Goal: Information Seeking & Learning: Learn about a topic

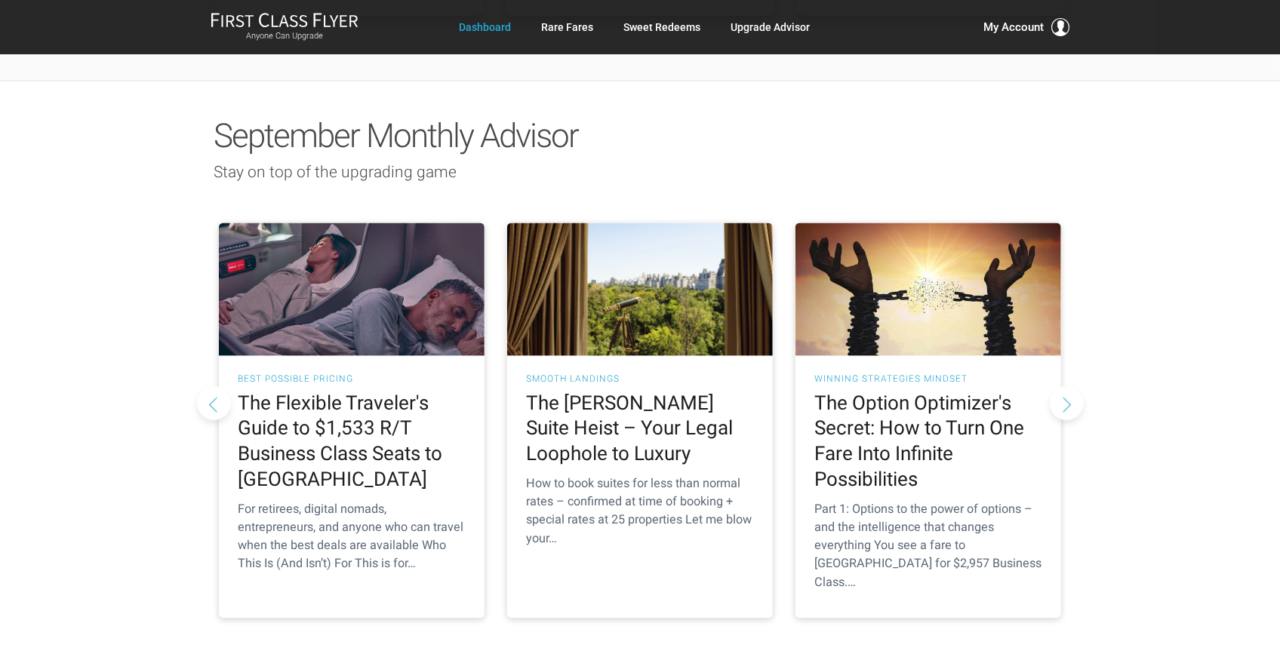
scroll to position [1293, 0]
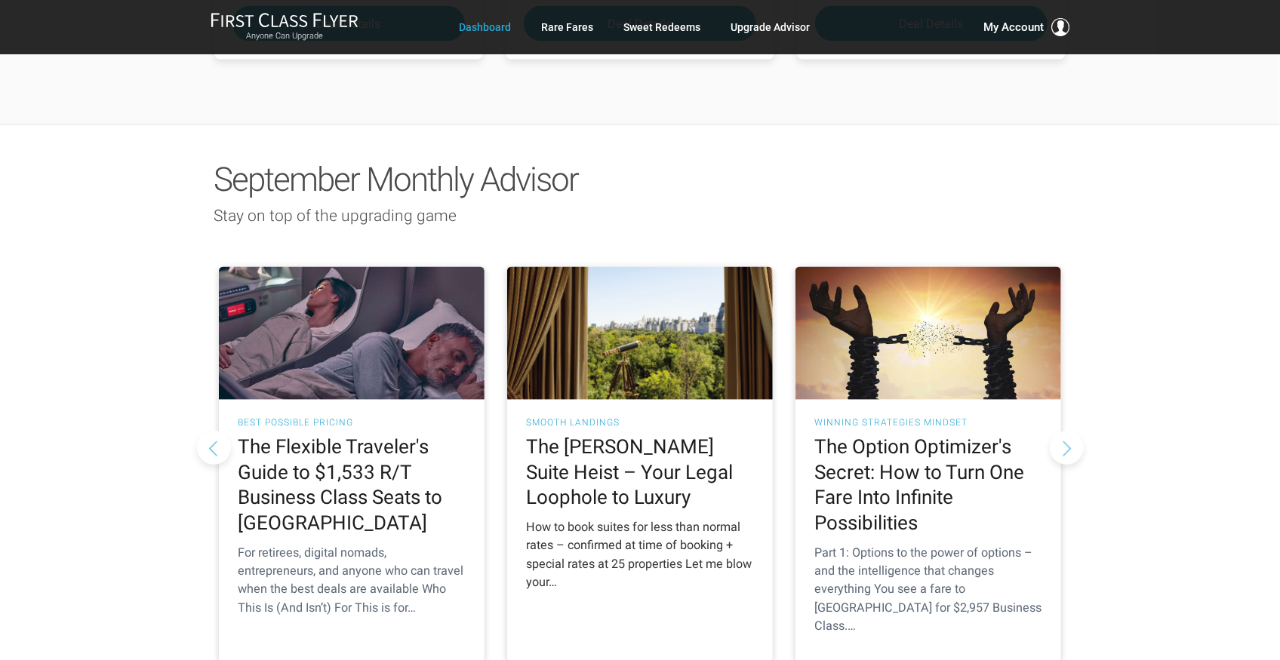
click at [606, 435] on h2 "The [PERSON_NAME] Suite Heist – Your Legal Loophole to Luxury" at bounding box center [640, 473] width 228 height 76
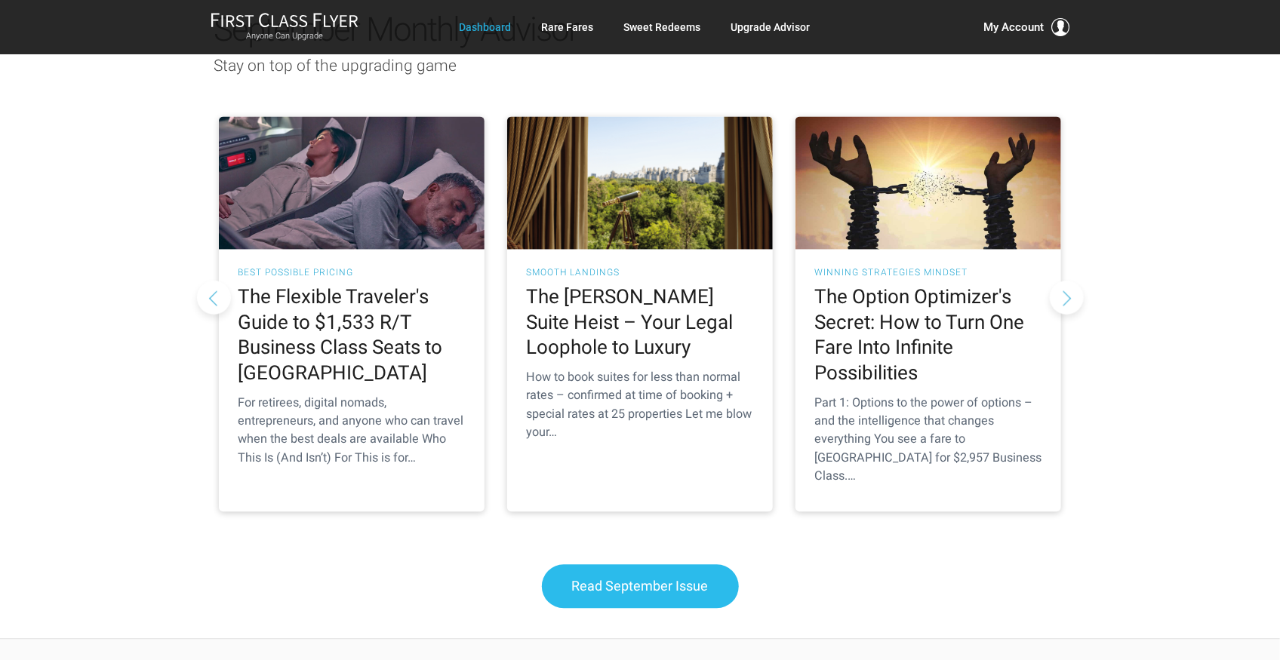
scroll to position [1444, 0]
click at [614, 578] on span "Read September Issue" at bounding box center [640, 586] width 137 height 16
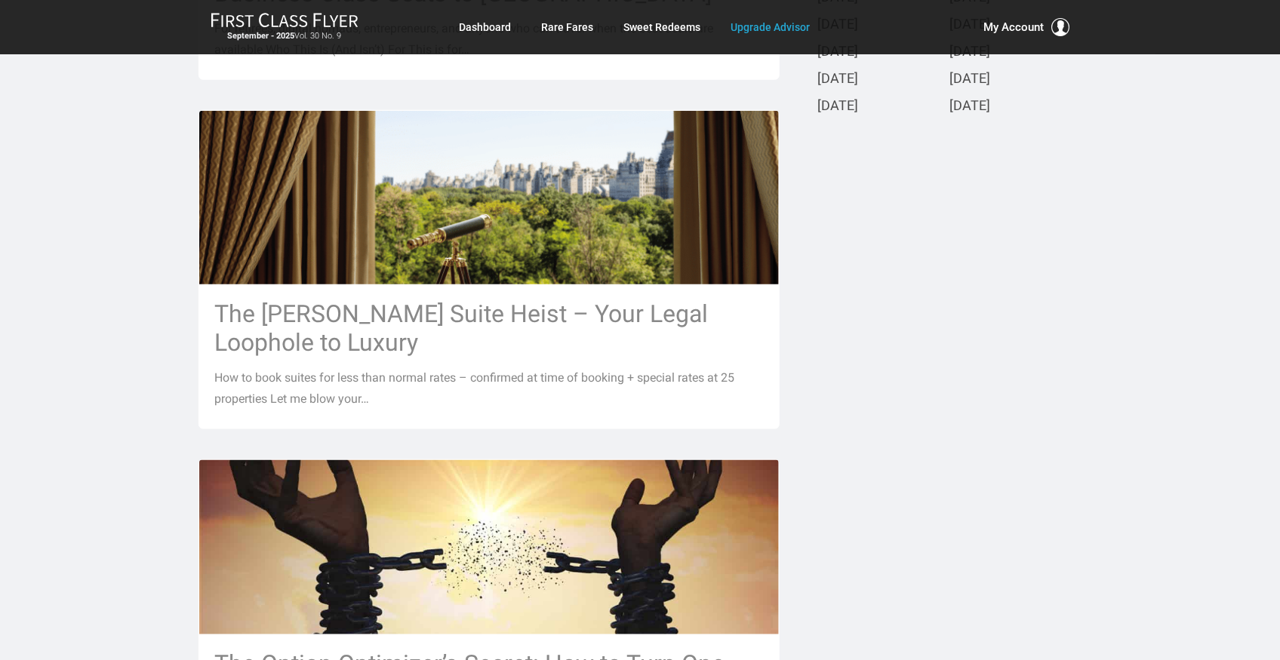
scroll to position [653, 0]
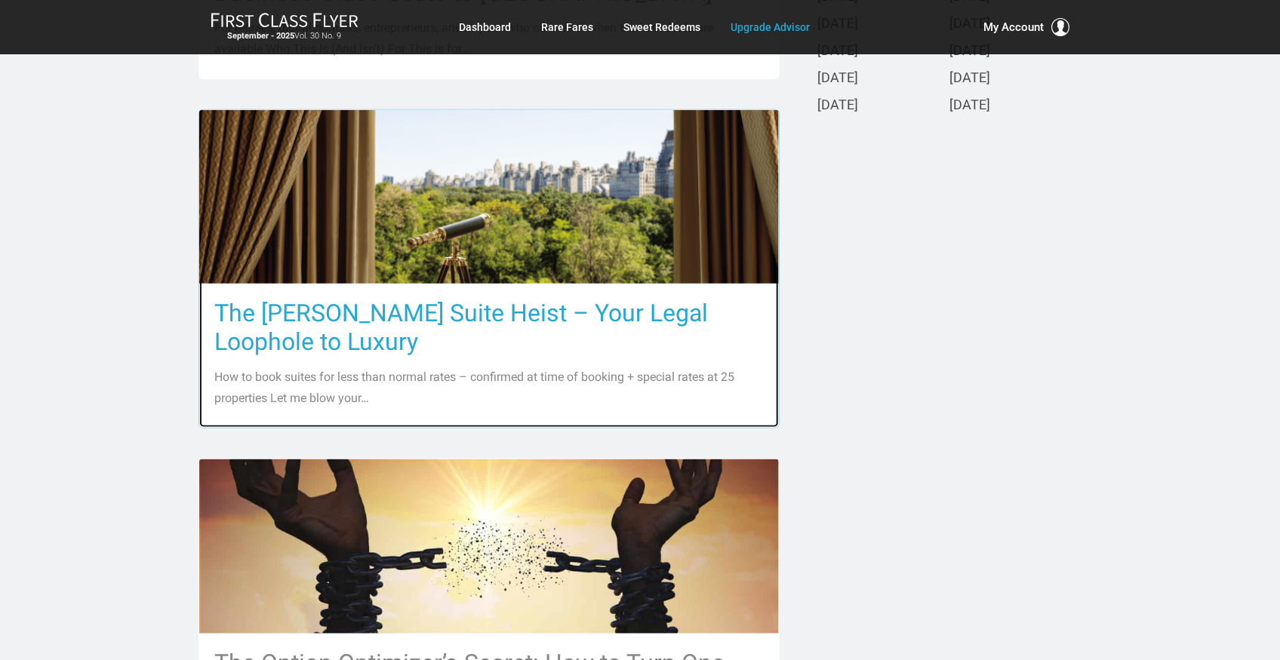
click at [484, 309] on h3 "The Ritz-Carlton Suite Heist – Your Legal Loophole to Luxury" at bounding box center [488, 327] width 549 height 57
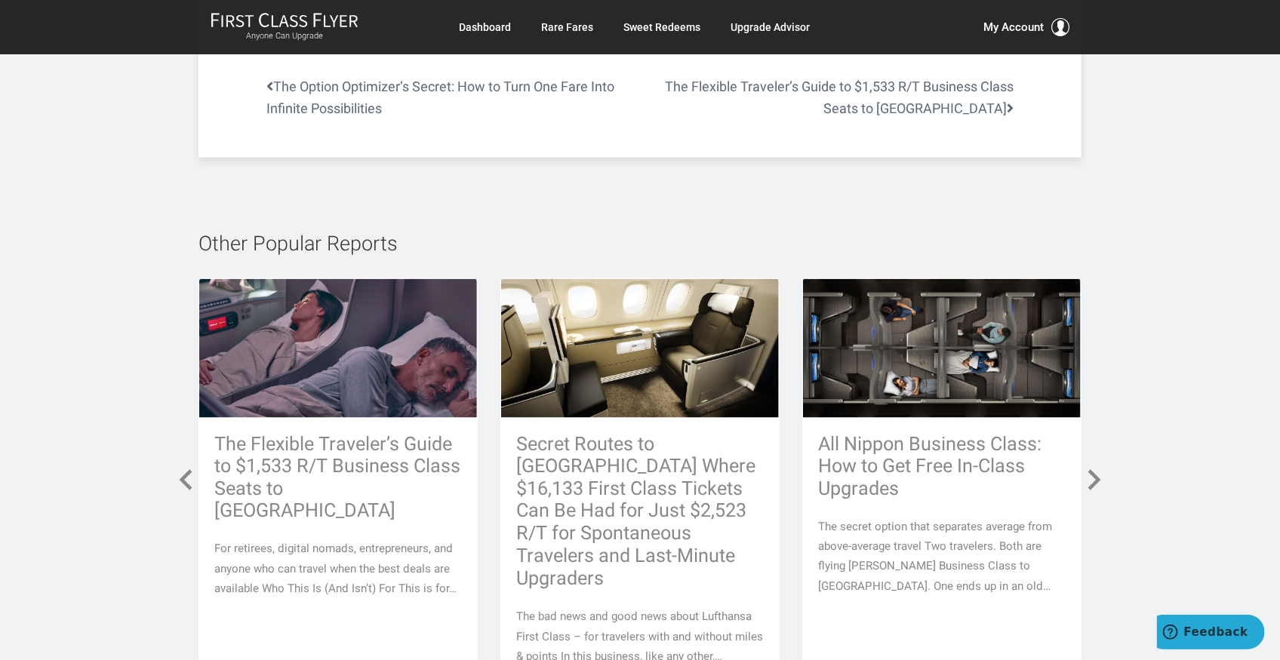
scroll to position [6736, 0]
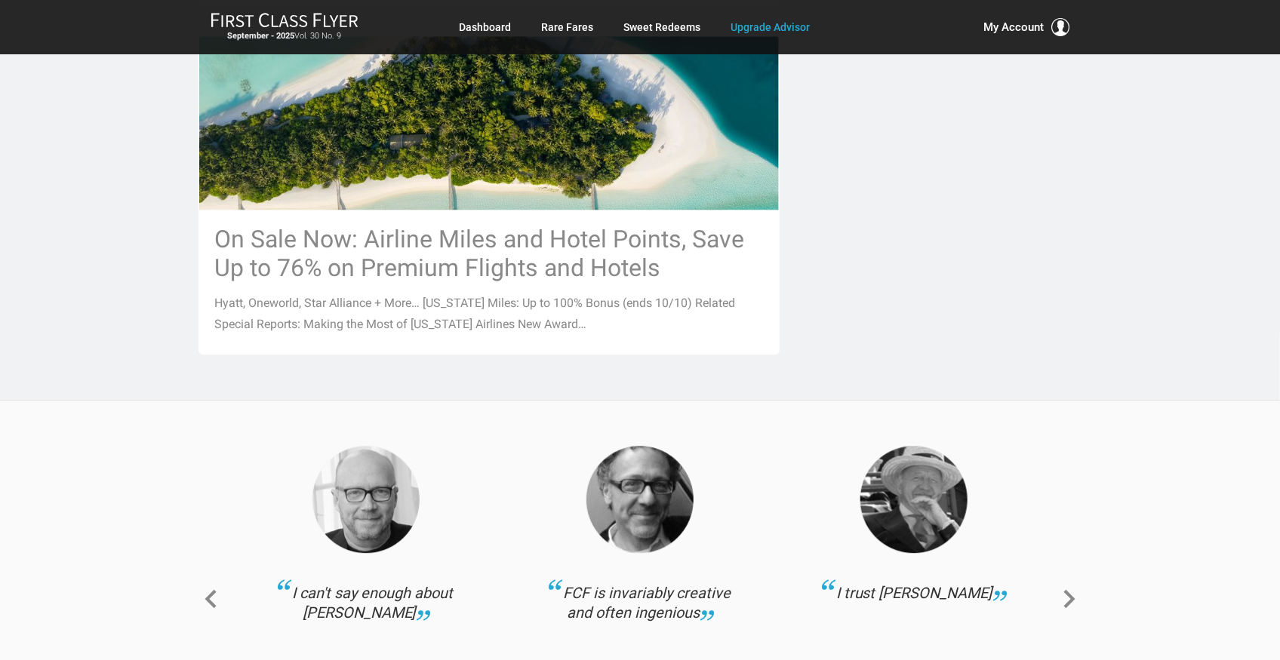
scroll to position [1776, 0]
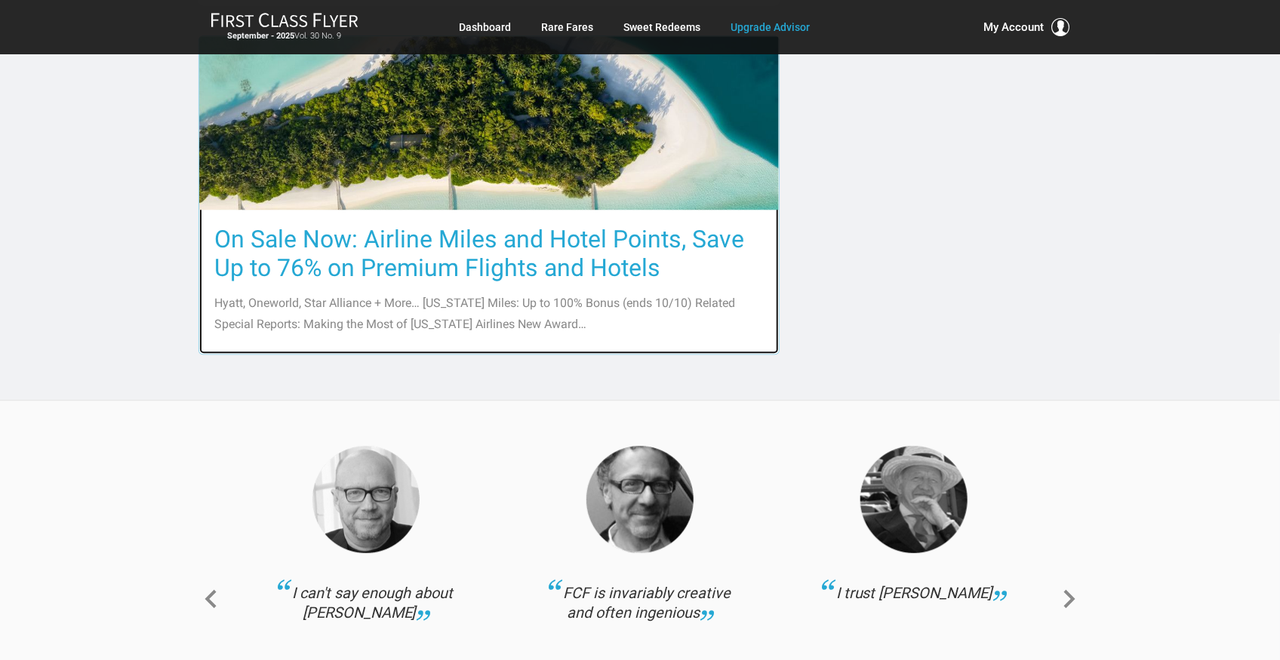
click at [331, 268] on h3 "On Sale Now: Airline Miles and Hotel Points, Save Up to 76% on Premium Flights …" at bounding box center [488, 253] width 549 height 57
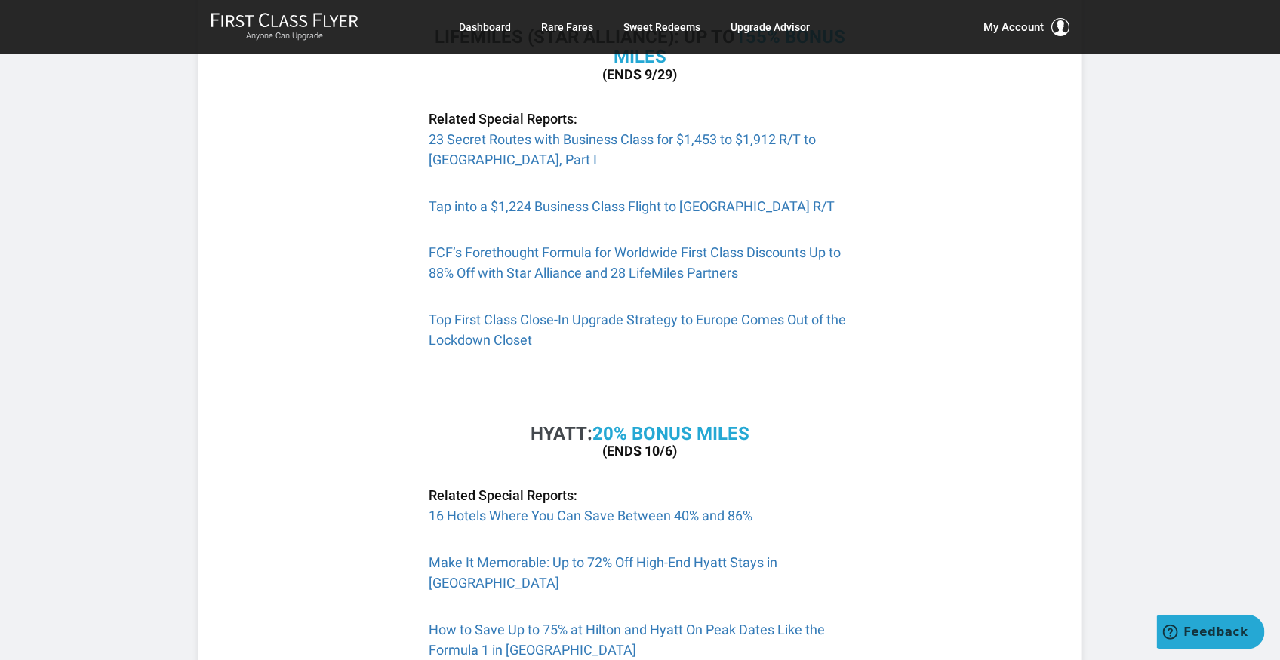
scroll to position [1206, 0]
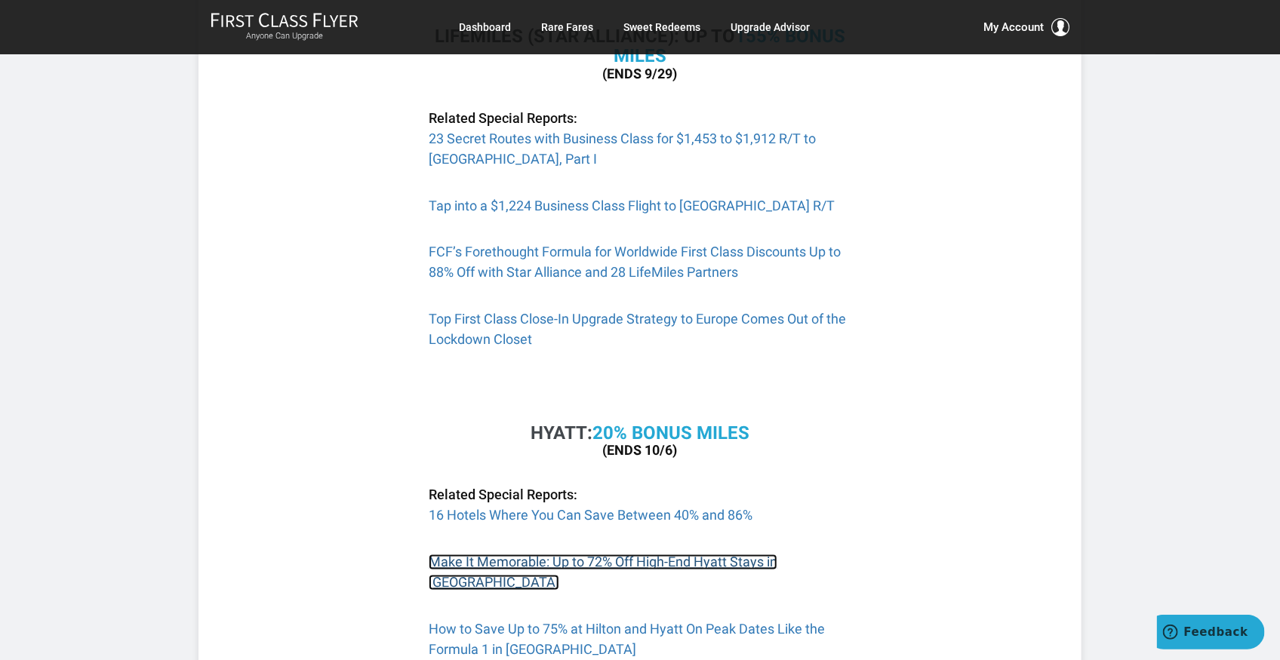
click at [534, 559] on link "Make It Memorable: Up to 72% Off High-End Hyatt Stays in [GEOGRAPHIC_DATA]" at bounding box center [603, 573] width 349 height 36
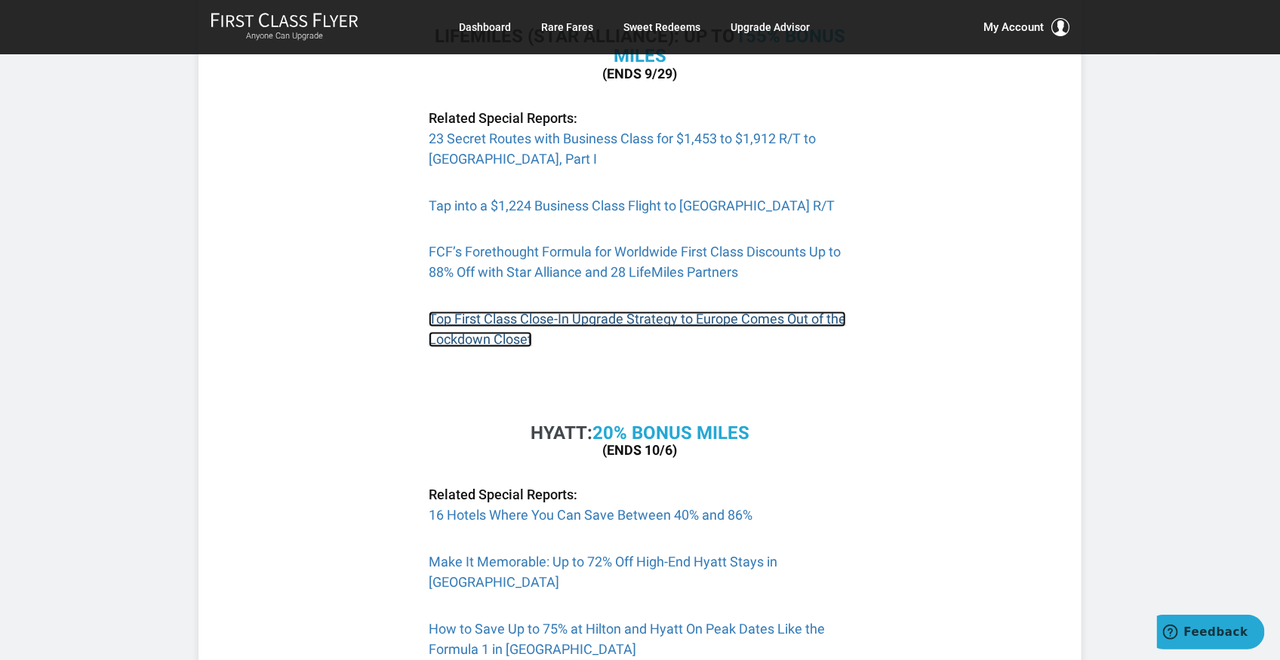
click at [493, 333] on link "Top First Class Close-In Upgrade Strategy to Europe Comes Out of the Lockdown C…" at bounding box center [637, 330] width 417 height 36
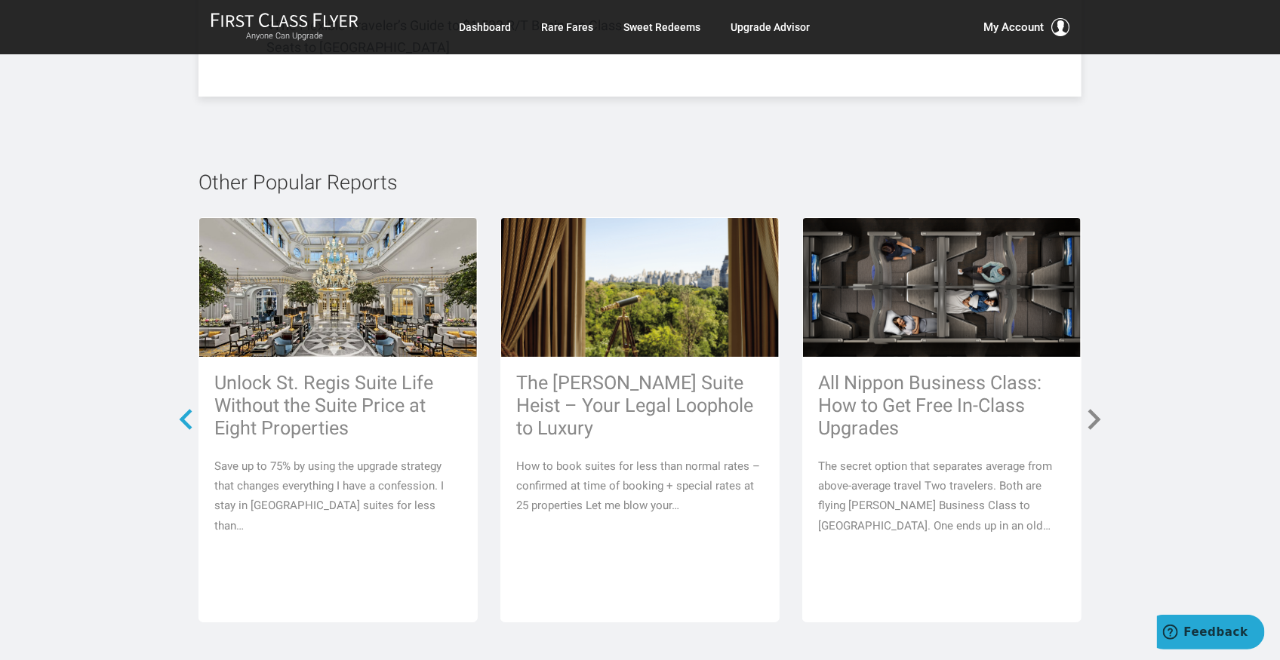
scroll to position [2512, 0]
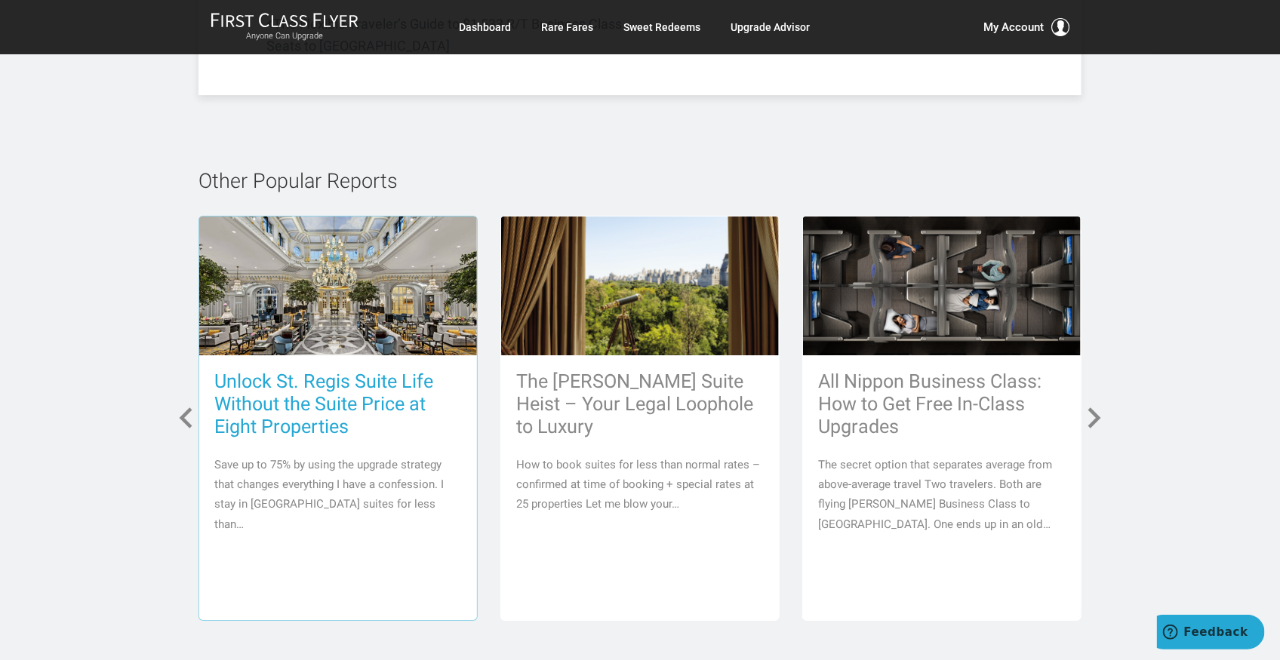
click at [346, 381] on h3 "Unlock St. Regis Suite Life Without the Suite Price at Eight Properties" at bounding box center [337, 404] width 247 height 68
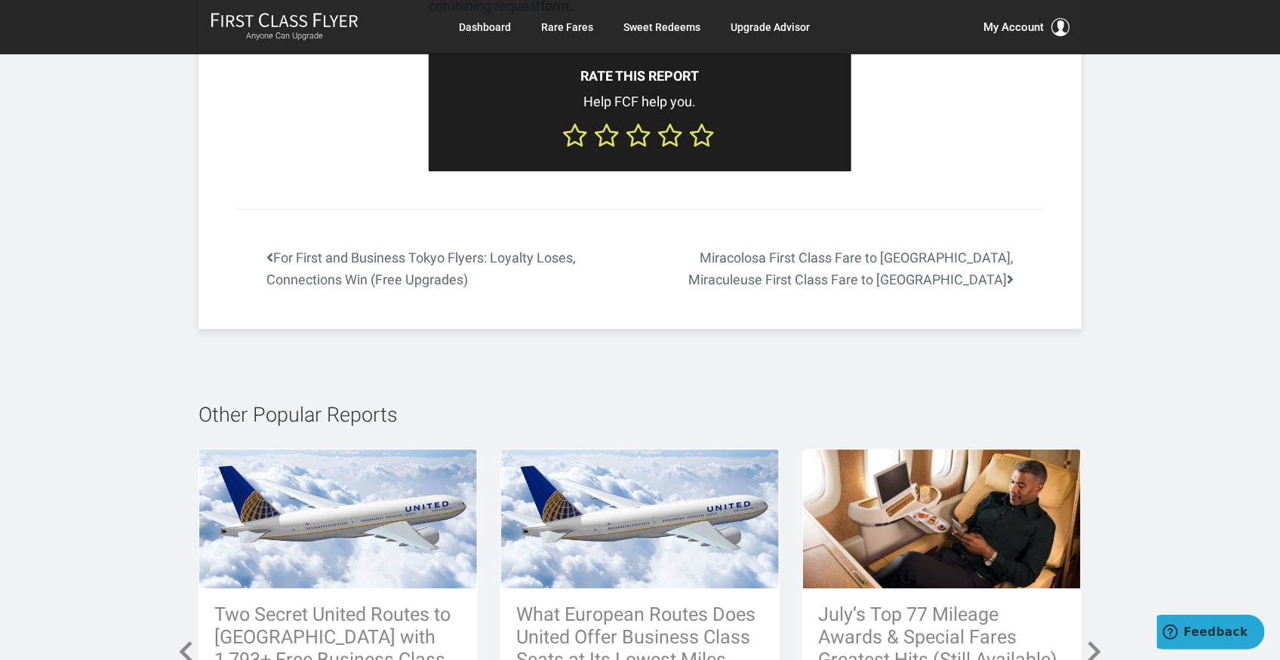
scroll to position [5178, 0]
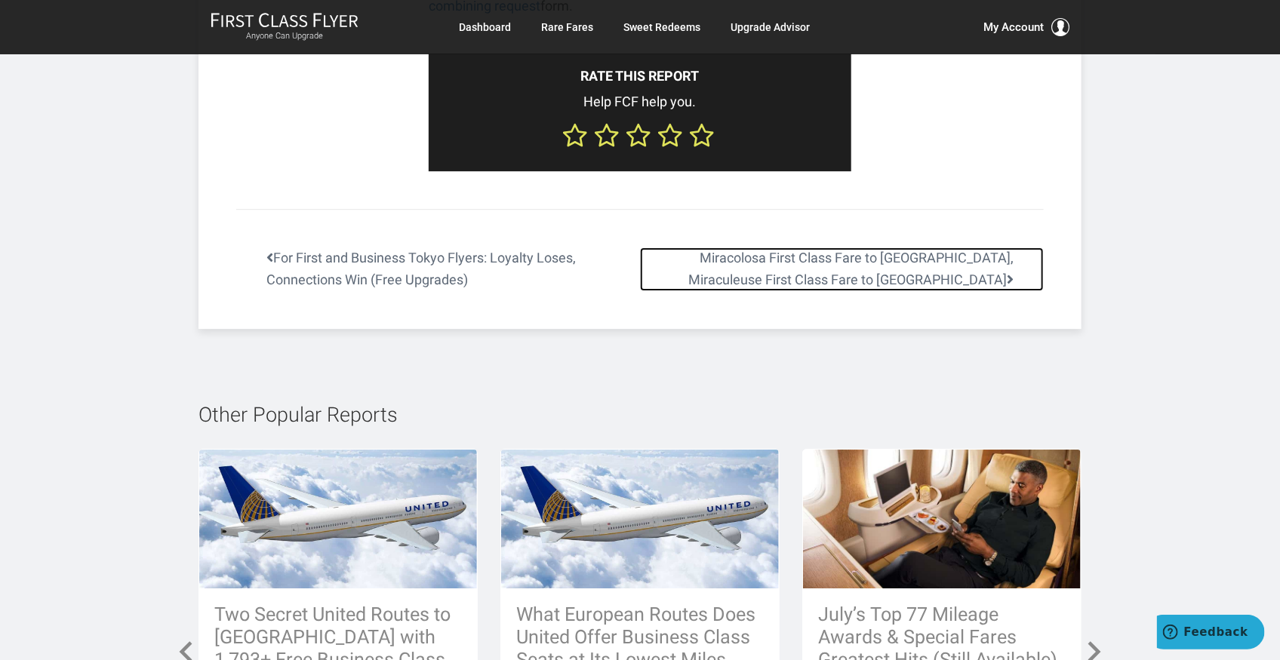
click at [685, 247] on link "Miracolosa First Class Fare to [GEOGRAPHIC_DATA], Miraculeuse First Class Fare …" at bounding box center [842, 269] width 404 height 44
click at [692, 247] on link "Miracolosa First Class Fare to [GEOGRAPHIC_DATA], Miraculeuse First Class Fare …" at bounding box center [842, 269] width 404 height 44
click at [705, 247] on link "Miracolosa First Class Fare to [GEOGRAPHIC_DATA], Miraculeuse First Class Fare …" at bounding box center [842, 269] width 404 height 44
click at [960, 247] on link "Miracolosa First Class Fare to [GEOGRAPHIC_DATA], Miraculeuse First Class Fare …" at bounding box center [842, 269] width 404 height 44
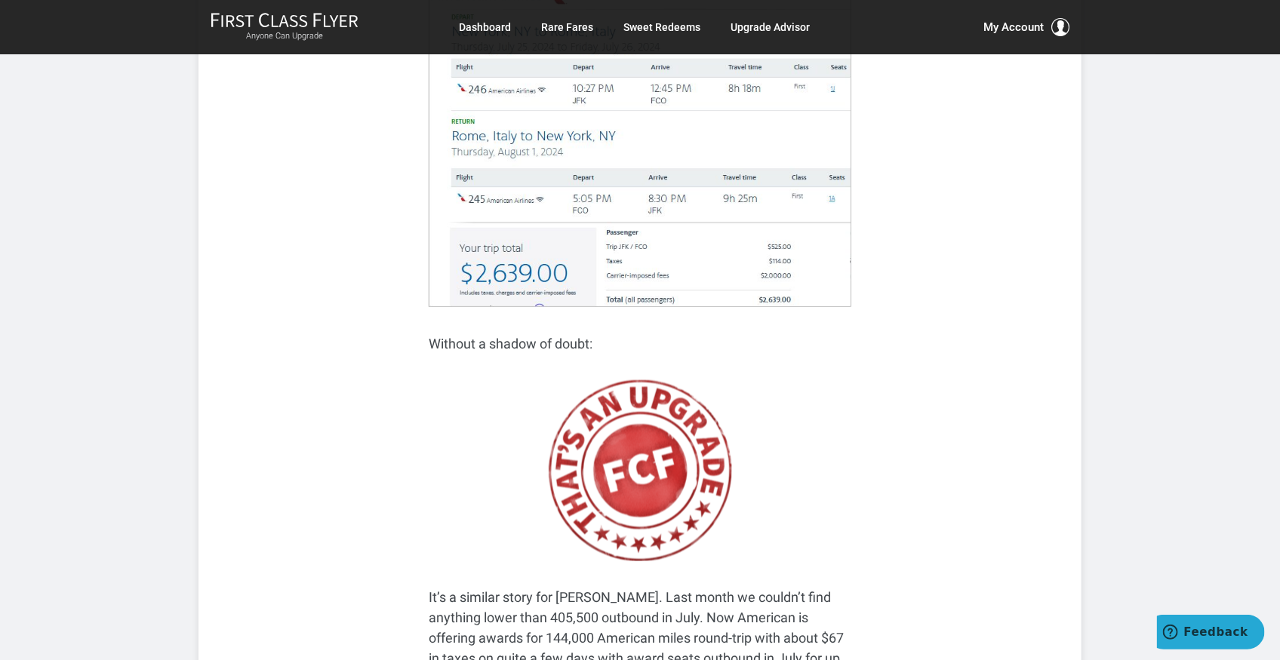
scroll to position [854, 0]
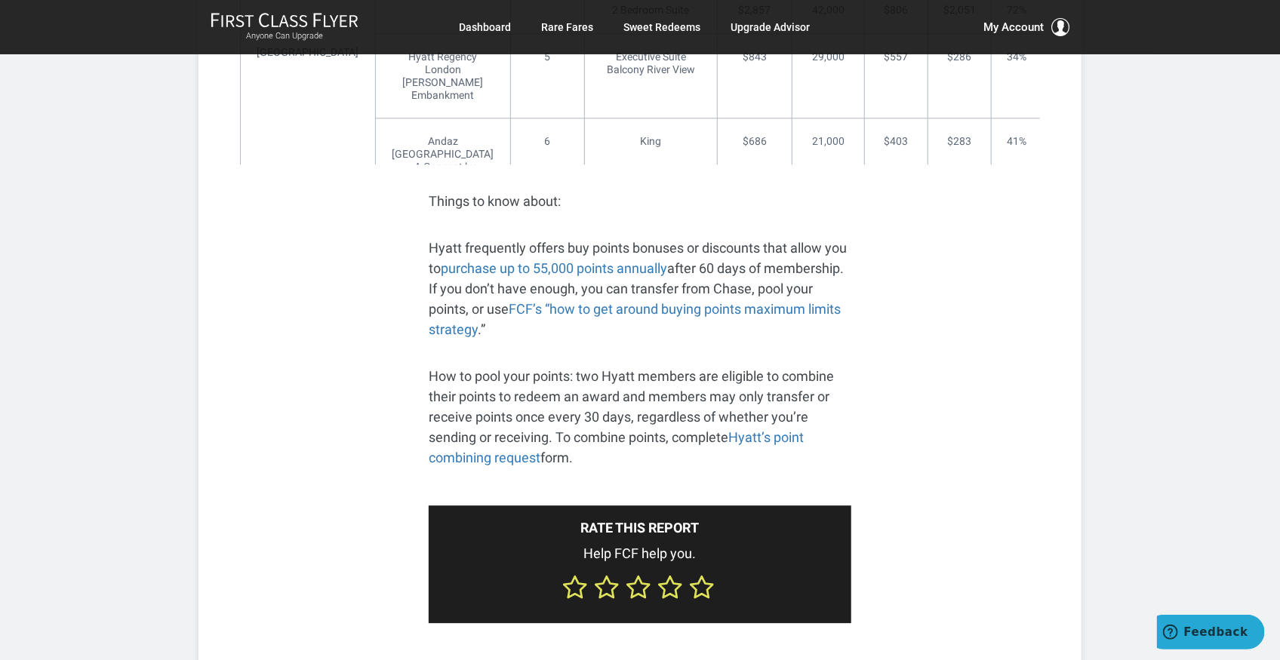
scroll to position [4726, 0]
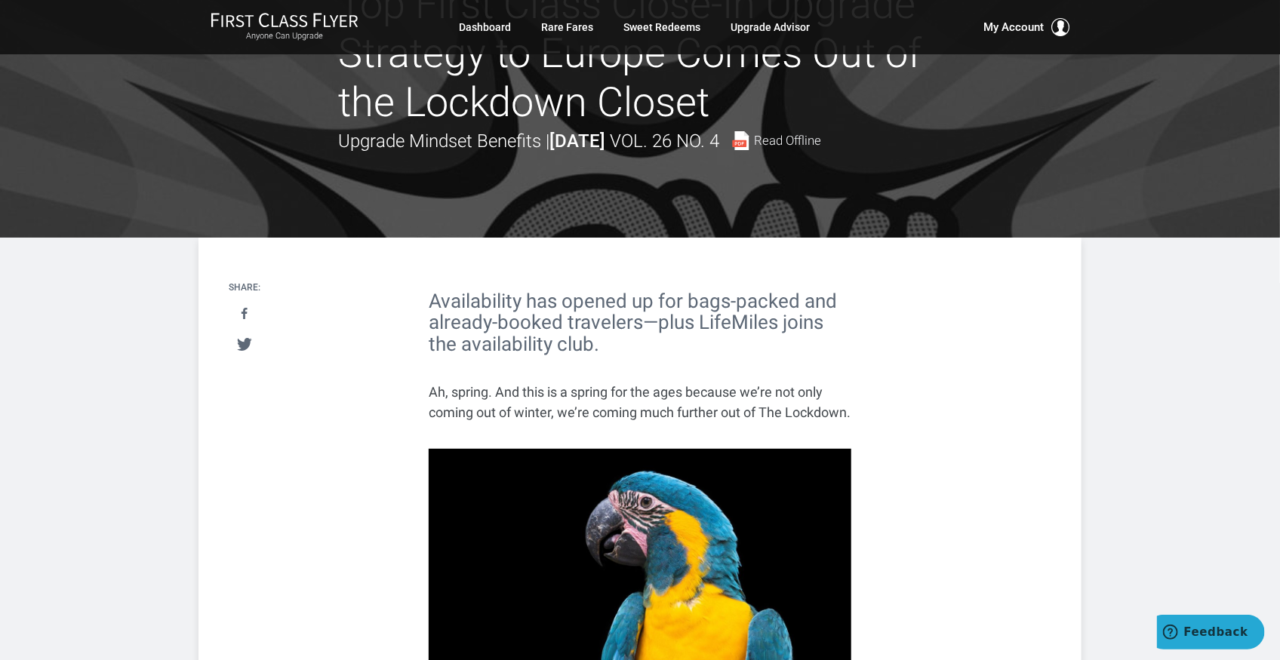
scroll to position [100, 0]
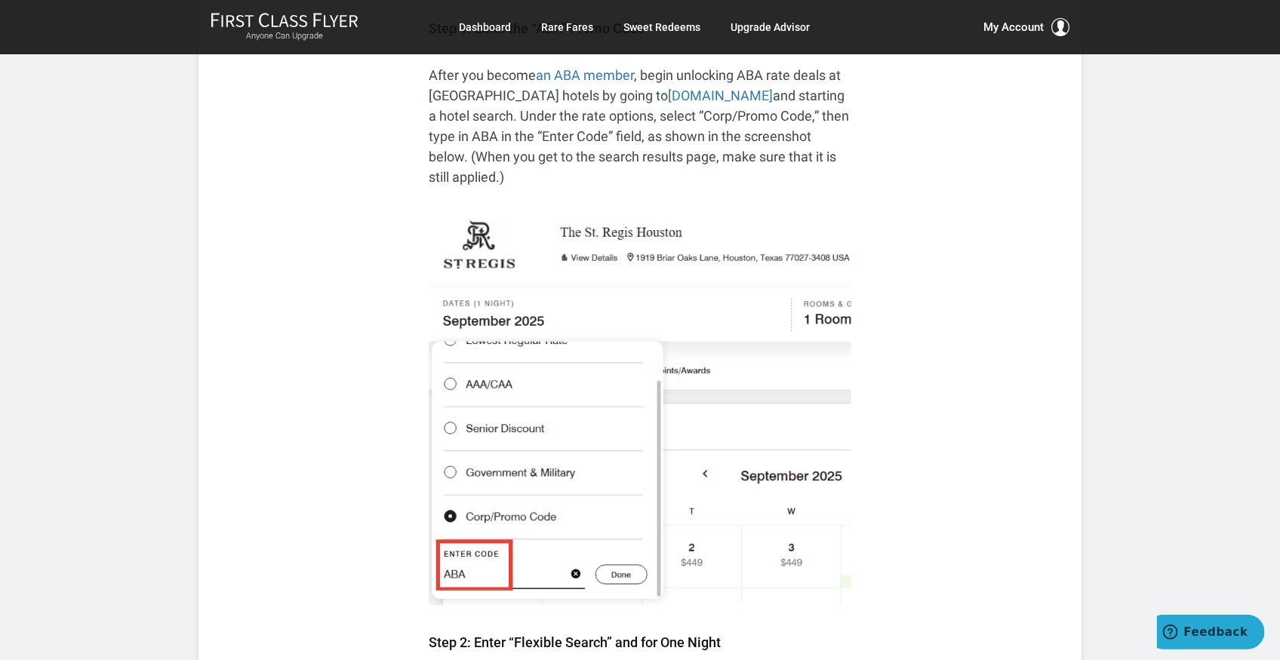
scroll to position [4324, 0]
